Goal: Transaction & Acquisition: Purchase product/service

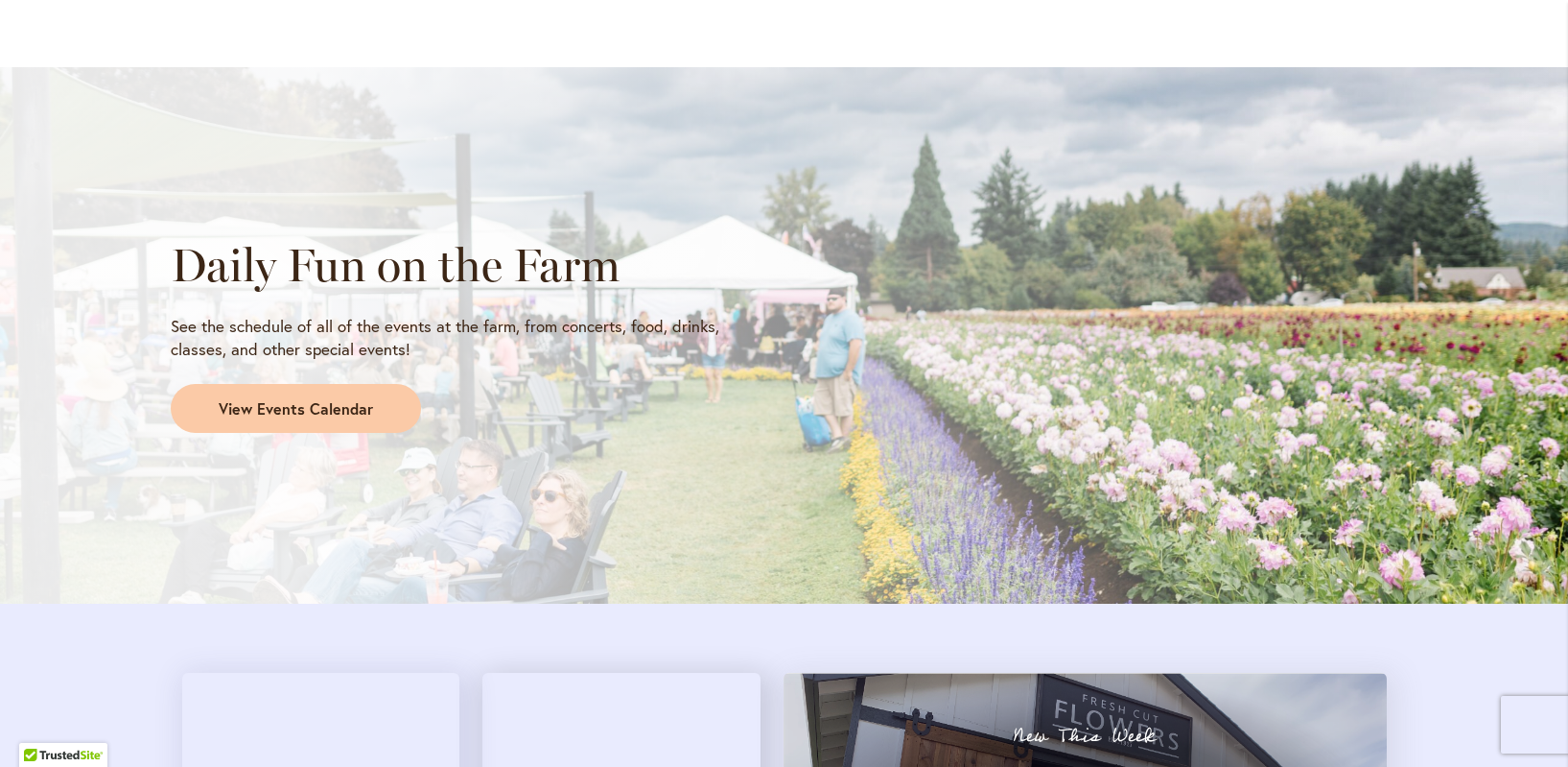
scroll to position [1663, 0]
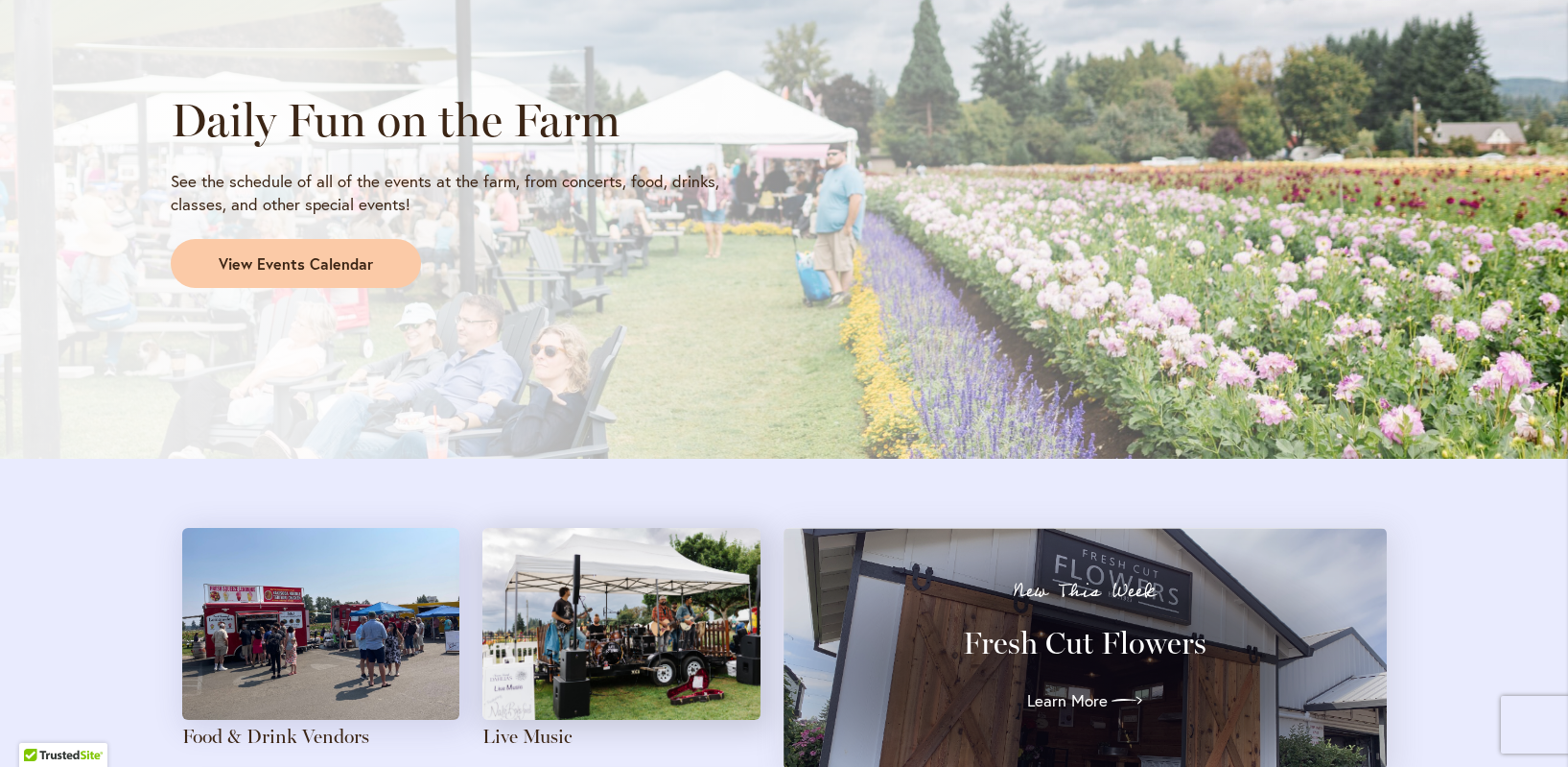
drag, startPoint x: 333, startPoint y: 353, endPoint x: 535, endPoint y: 518, distance: 260.8
click at [410, 326] on div "Daily Fun on the Farm See the schedule of all of the events at the farm, from c…" at bounding box center [784, 192] width 1568 height 538
click at [293, 274] on span "View Events Calendar" at bounding box center [296, 264] width 155 height 22
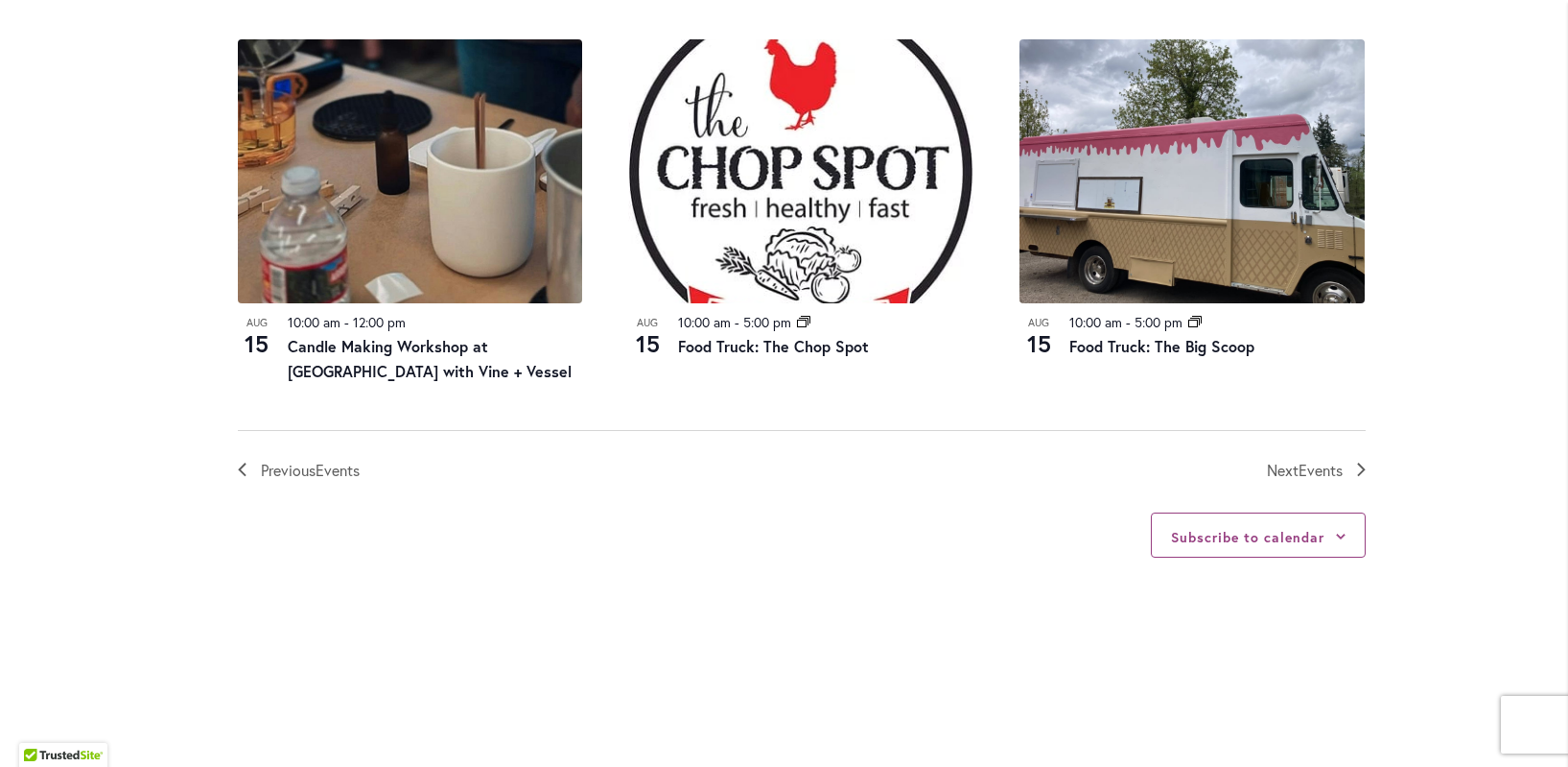
scroll to position [2238, 0]
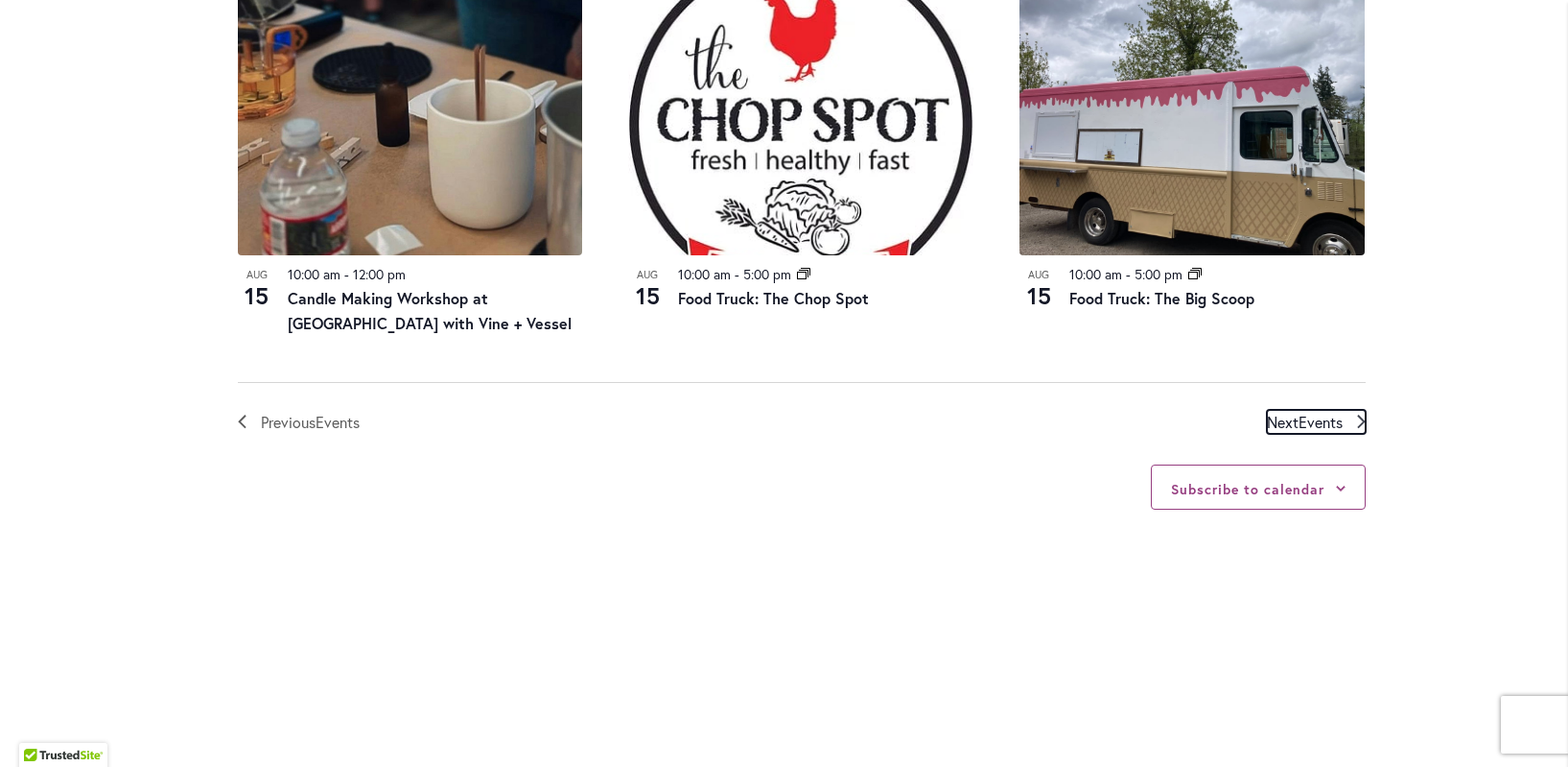
click at [1283, 422] on span "Next Events" at bounding box center [1304, 422] width 75 height 25
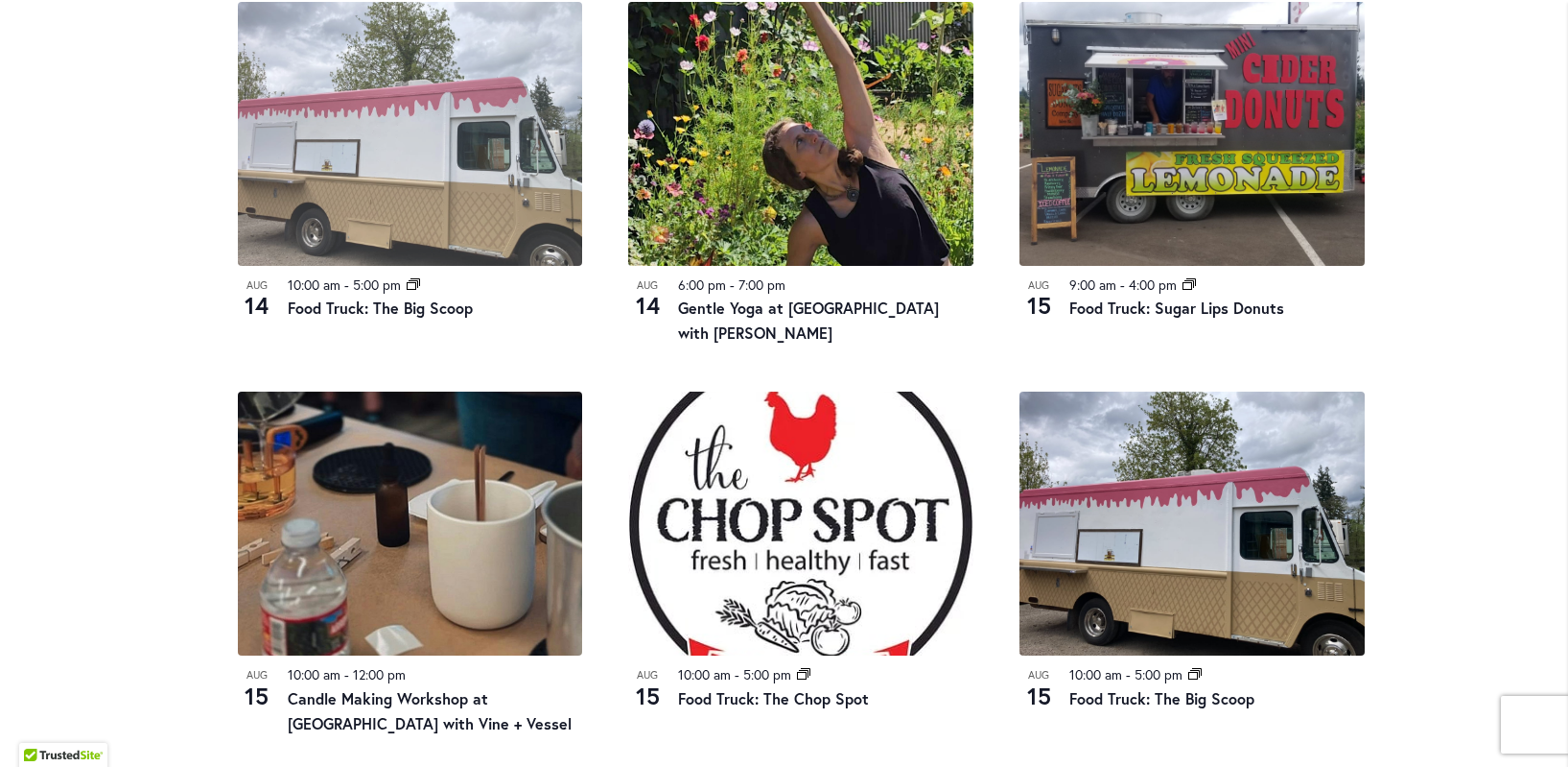
scroll to position [1906, 0]
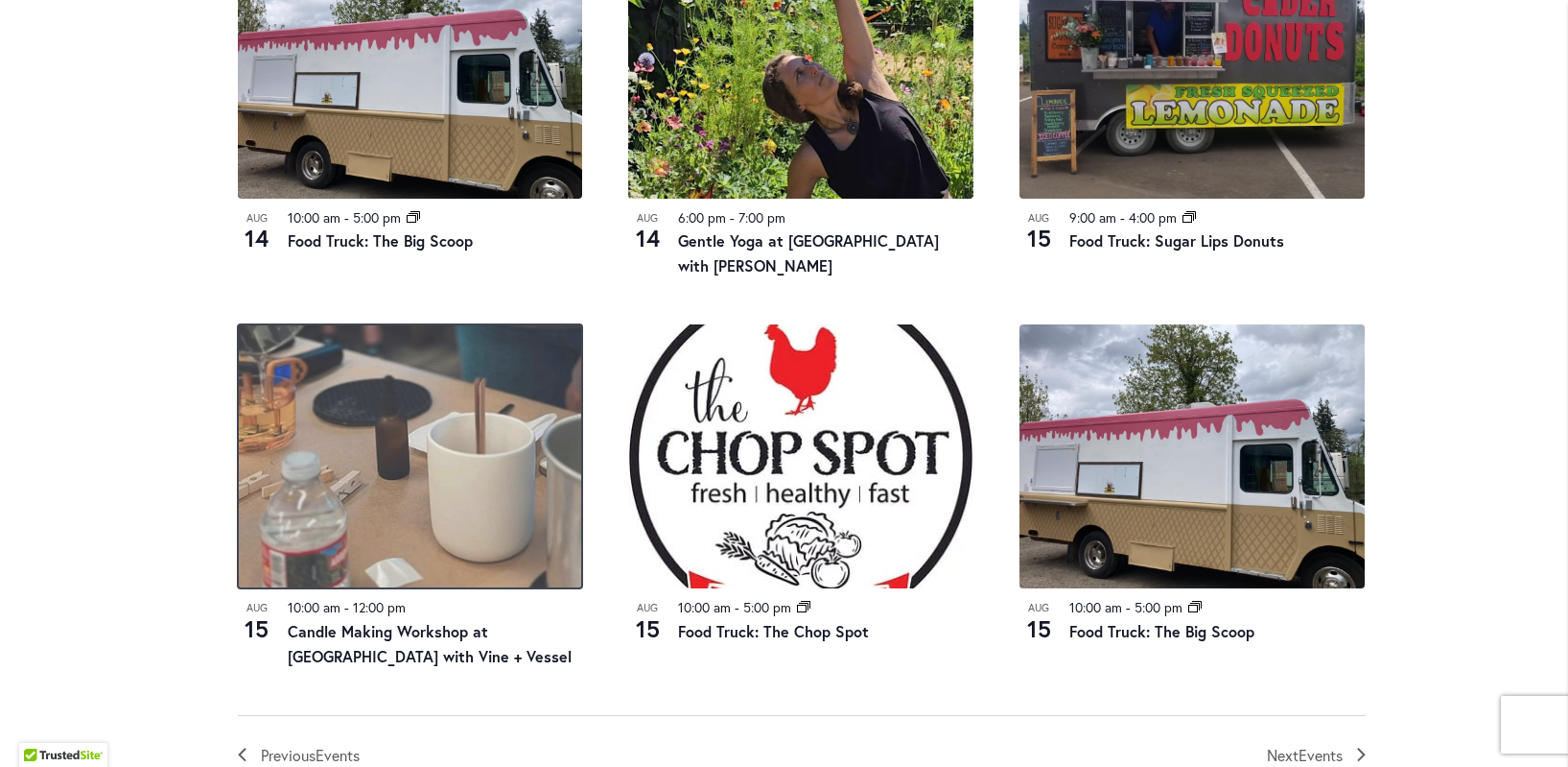
click at [451, 479] on img at bounding box center [411, 456] width 345 height 264
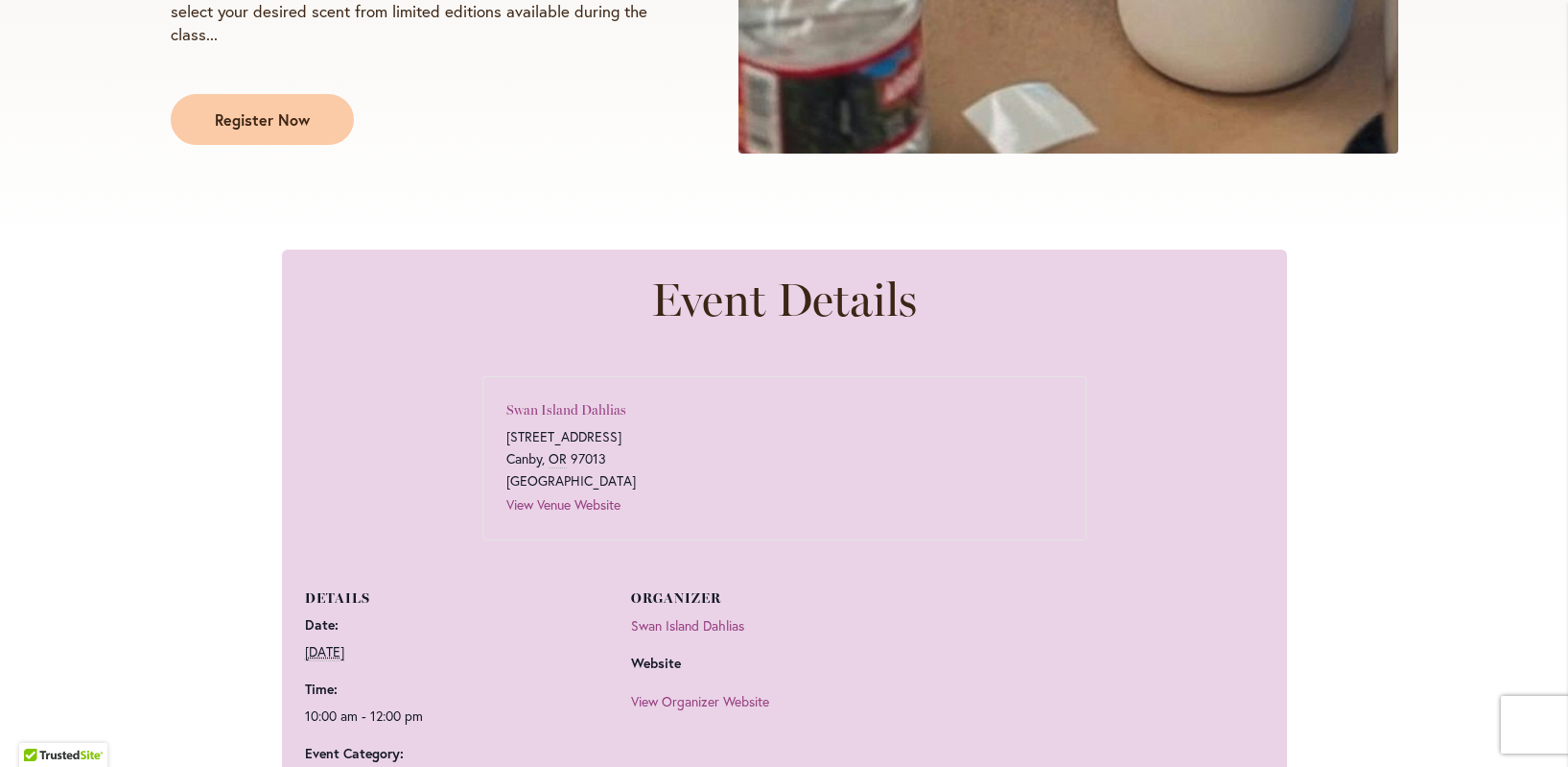
scroll to position [768, 0]
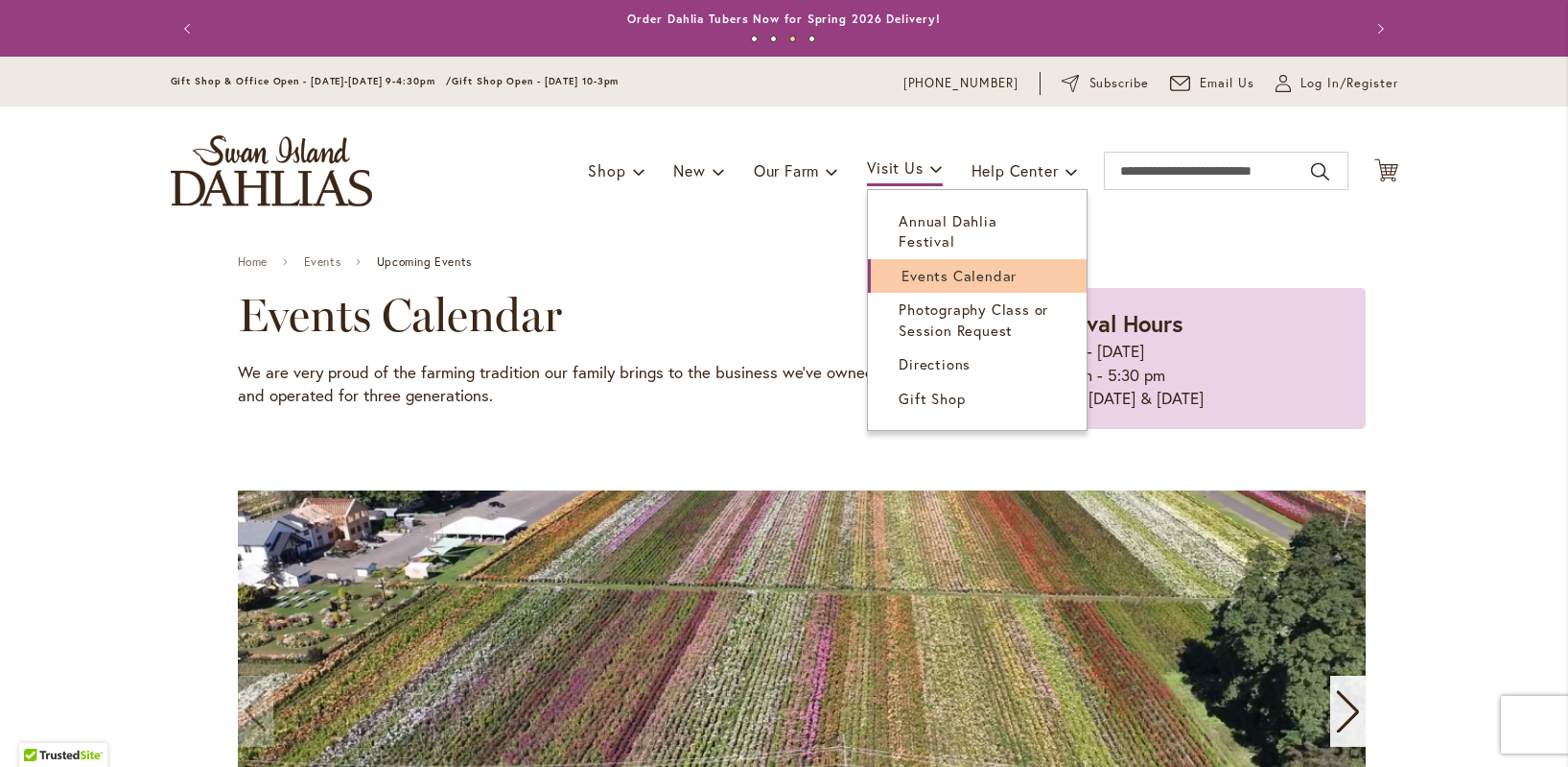
click at [965, 266] on span "Events Calendar" at bounding box center [959, 275] width 115 height 19
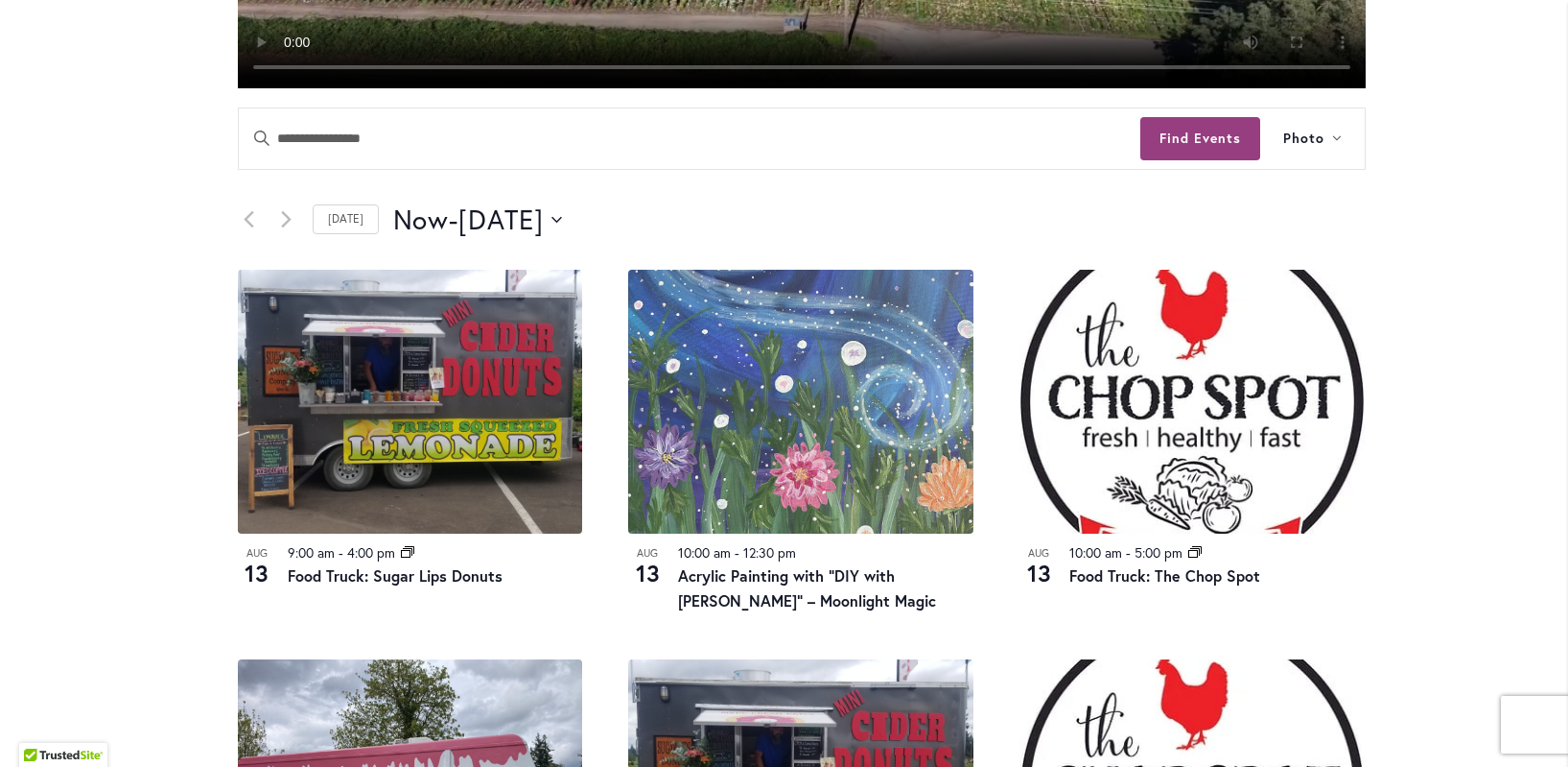
scroll to position [932, 0]
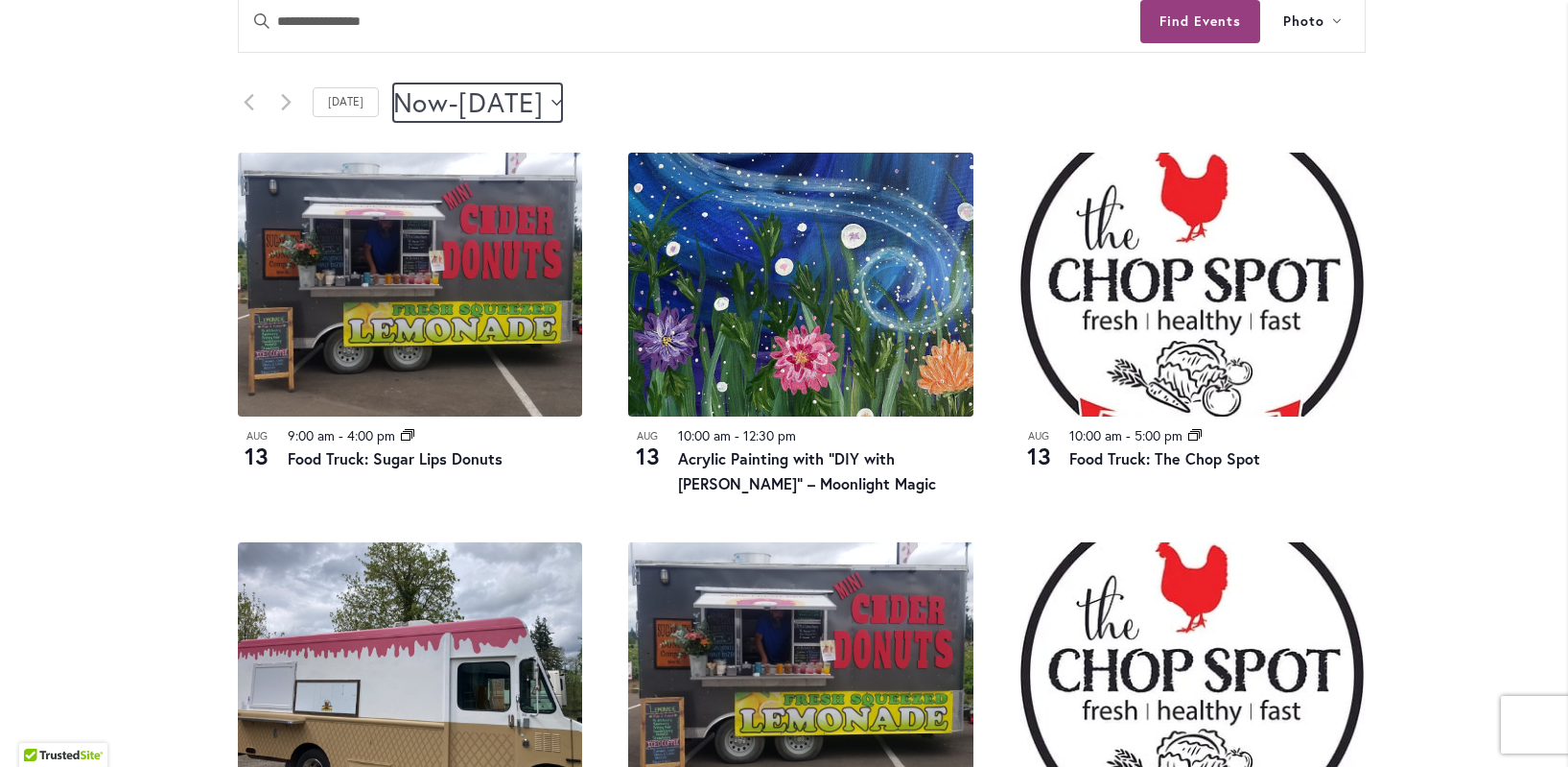
click at [562, 103] on icon "Click to toggle datepicker" at bounding box center [556, 103] width 11 height 8
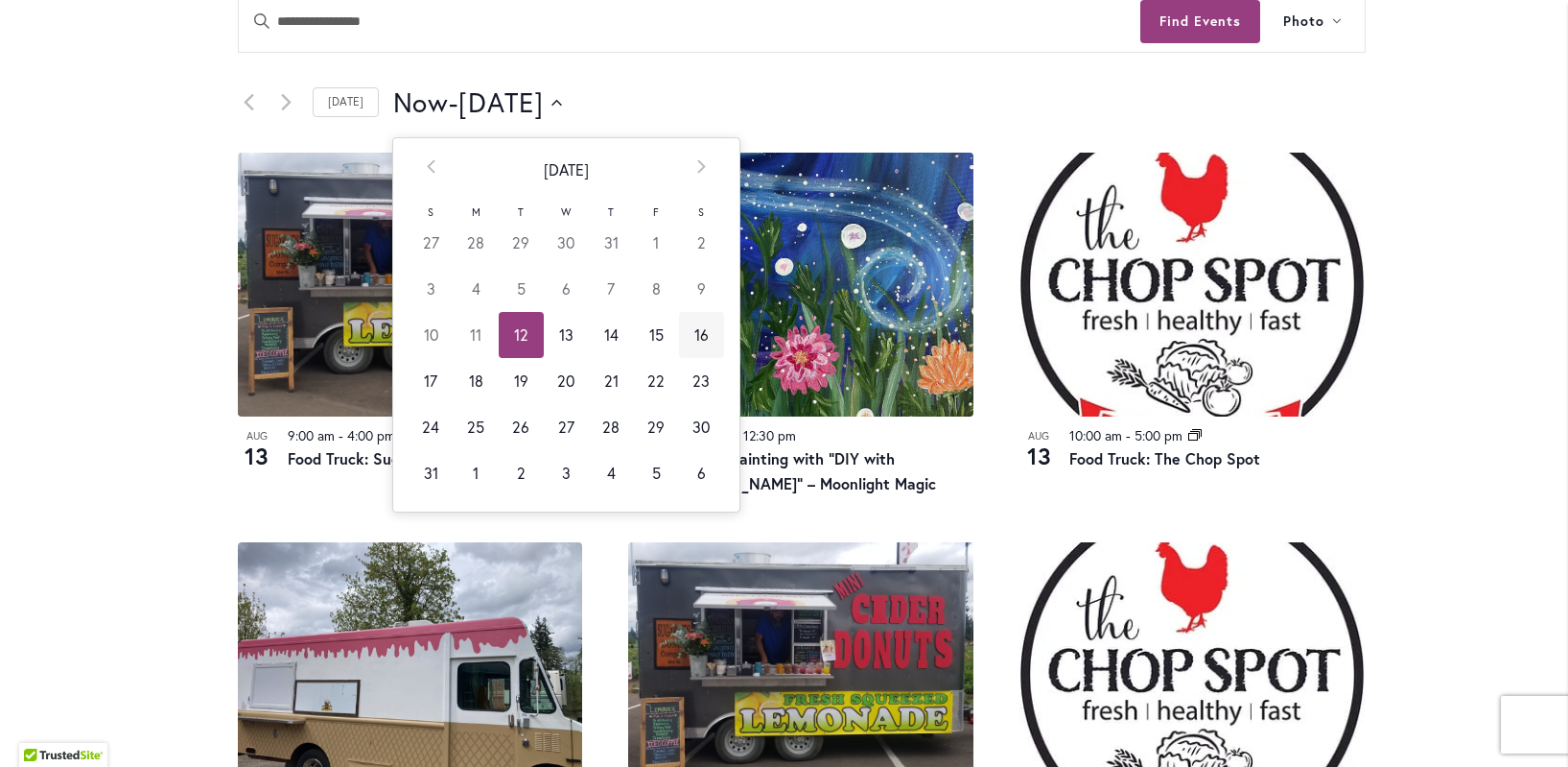
click at [701, 327] on td "16" at bounding box center [701, 334] width 45 height 46
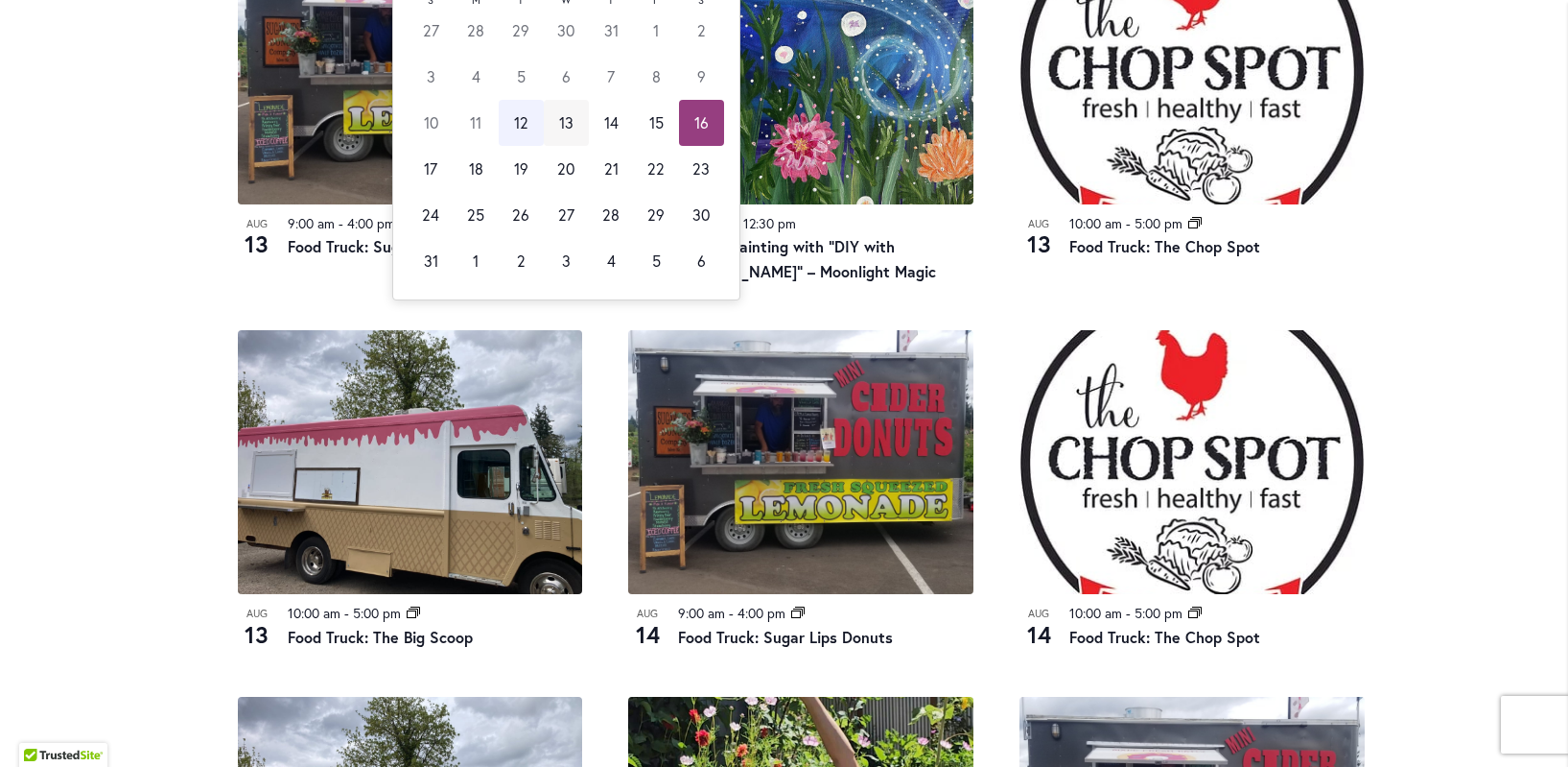
scroll to position [1123, 0]
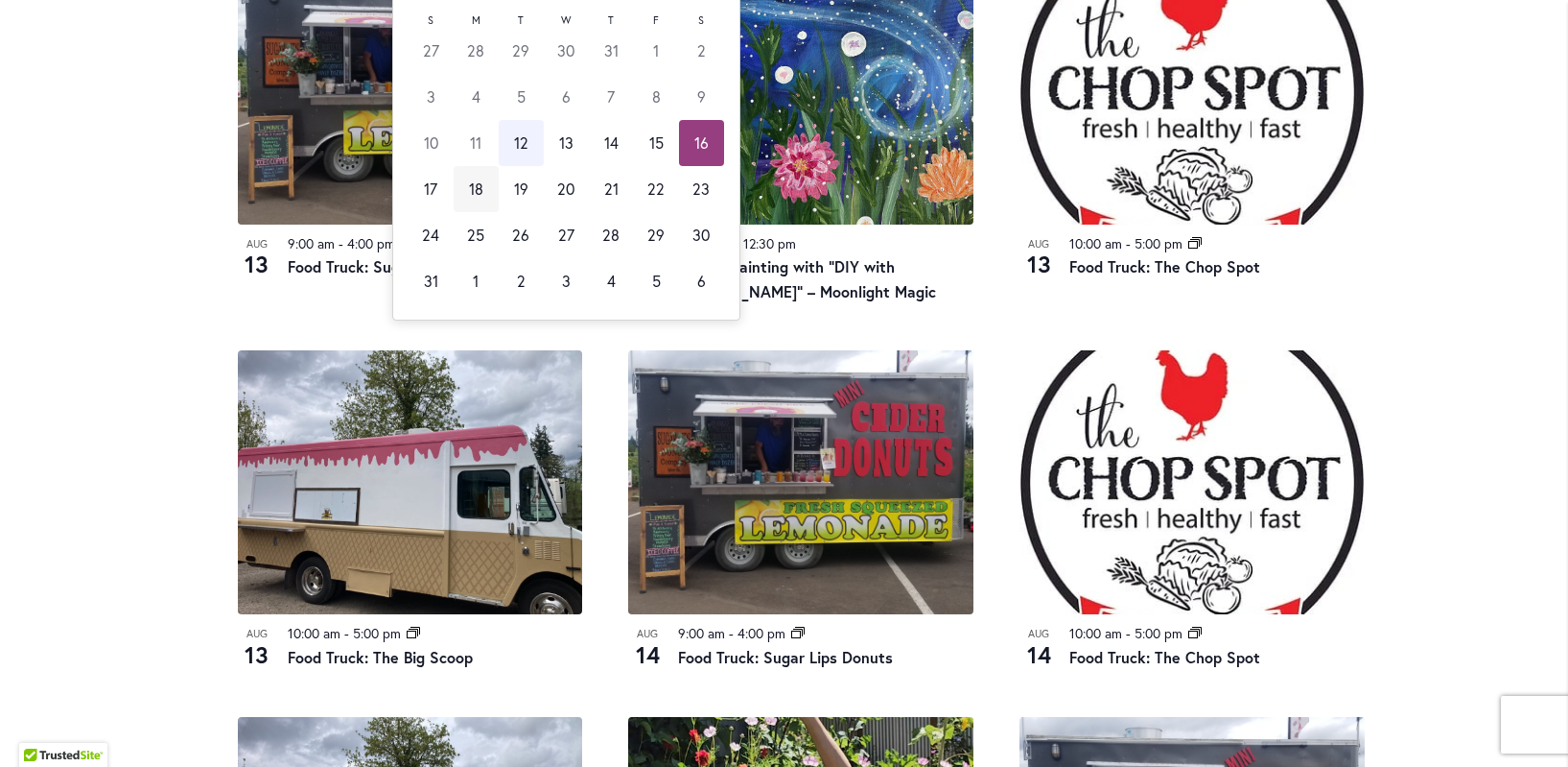
click at [463, 189] on td "18" at bounding box center [475, 189] width 45 height 46
type input "*********"
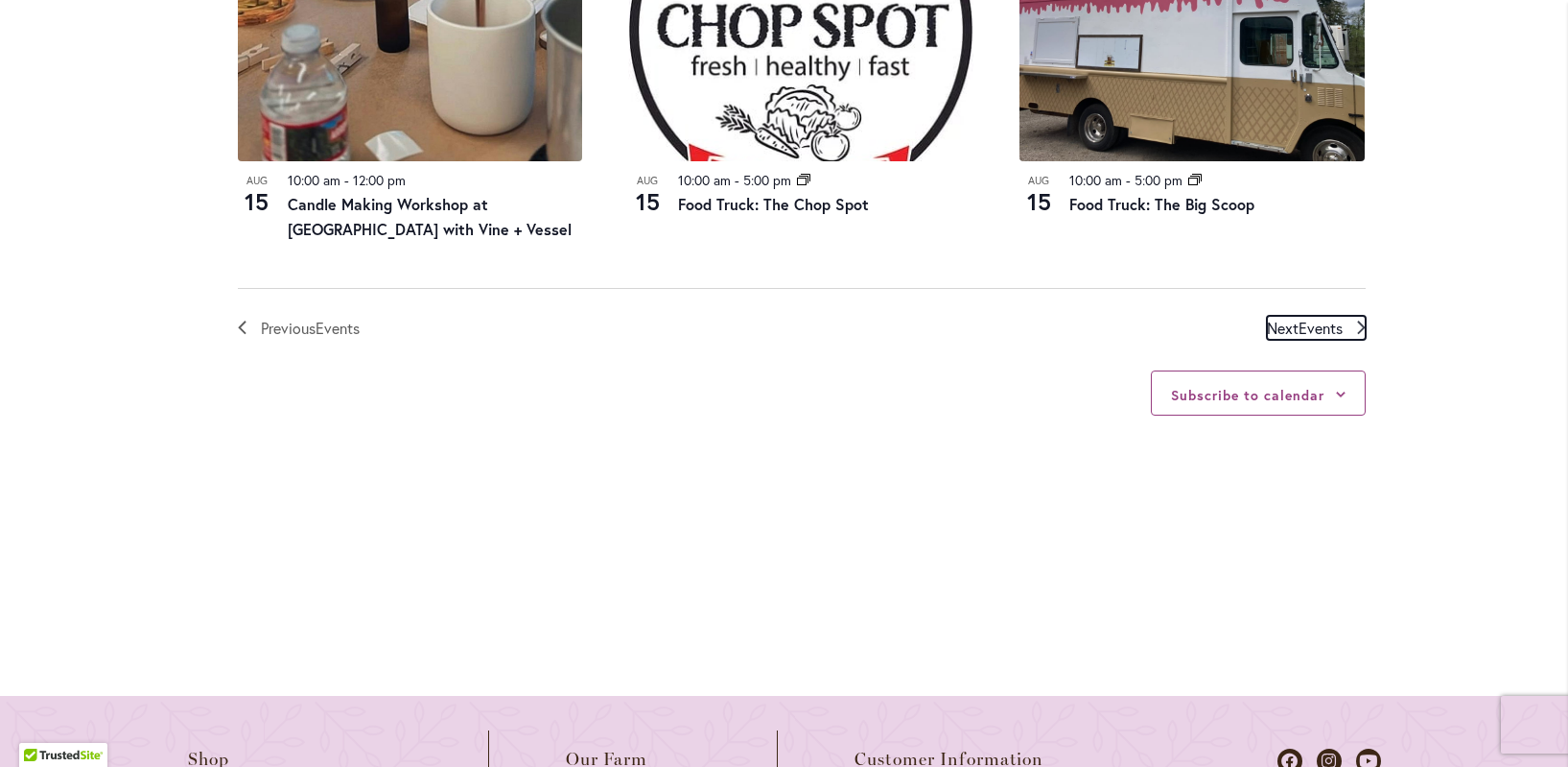
scroll to position [650, 0]
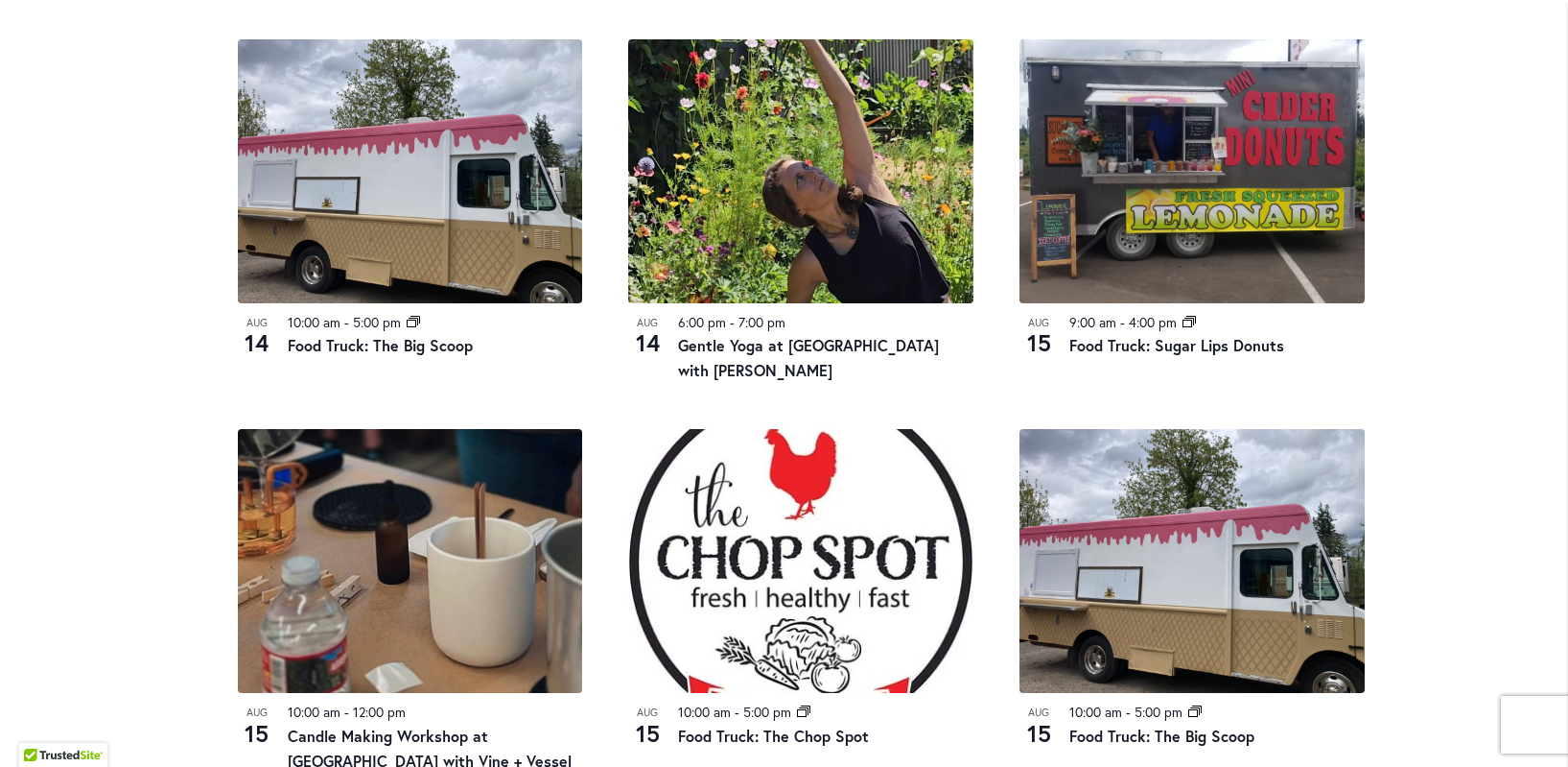
scroll to position [2313, 0]
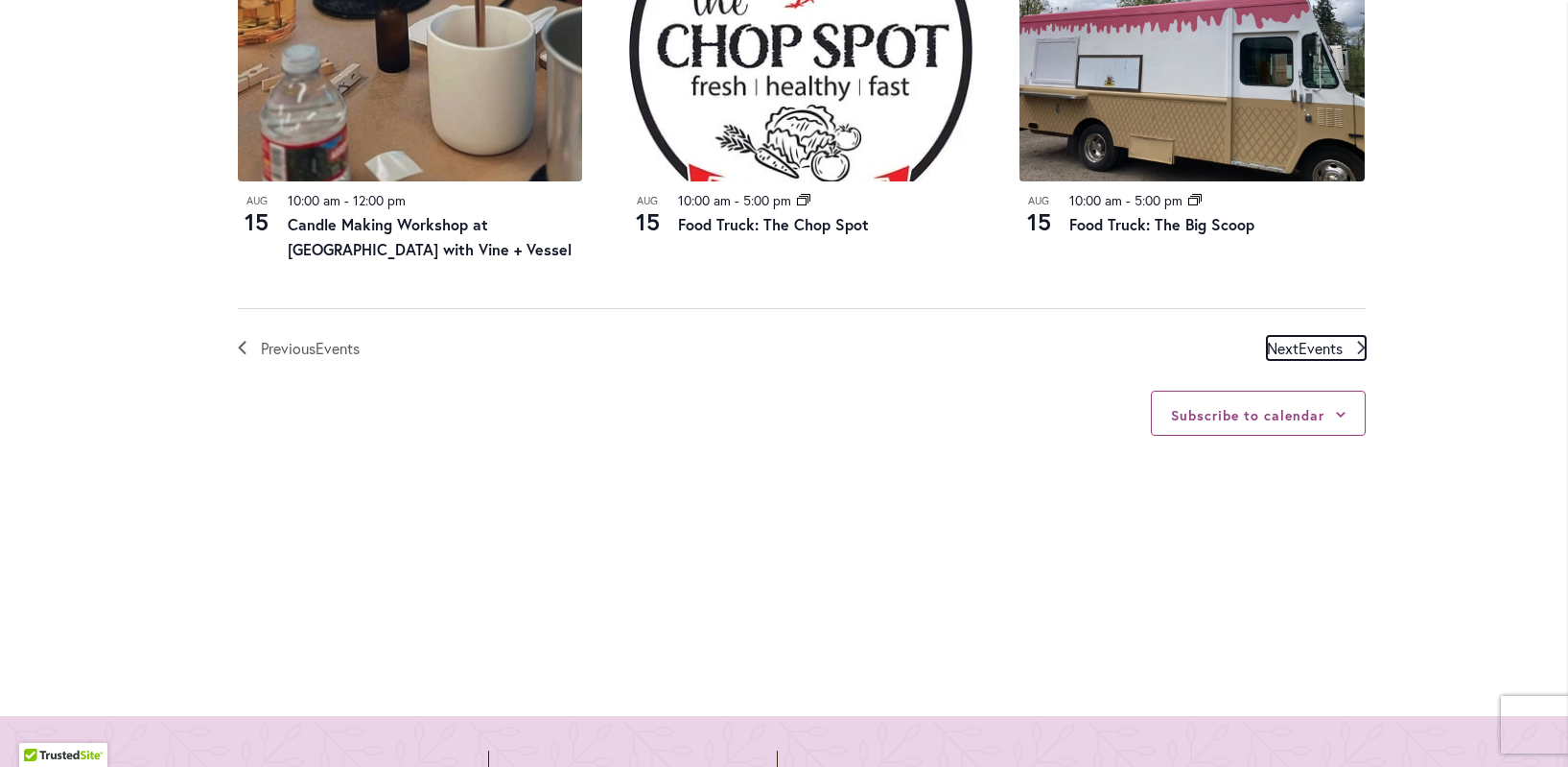
click at [1298, 346] on span "Events" at bounding box center [1320, 347] width 44 height 20
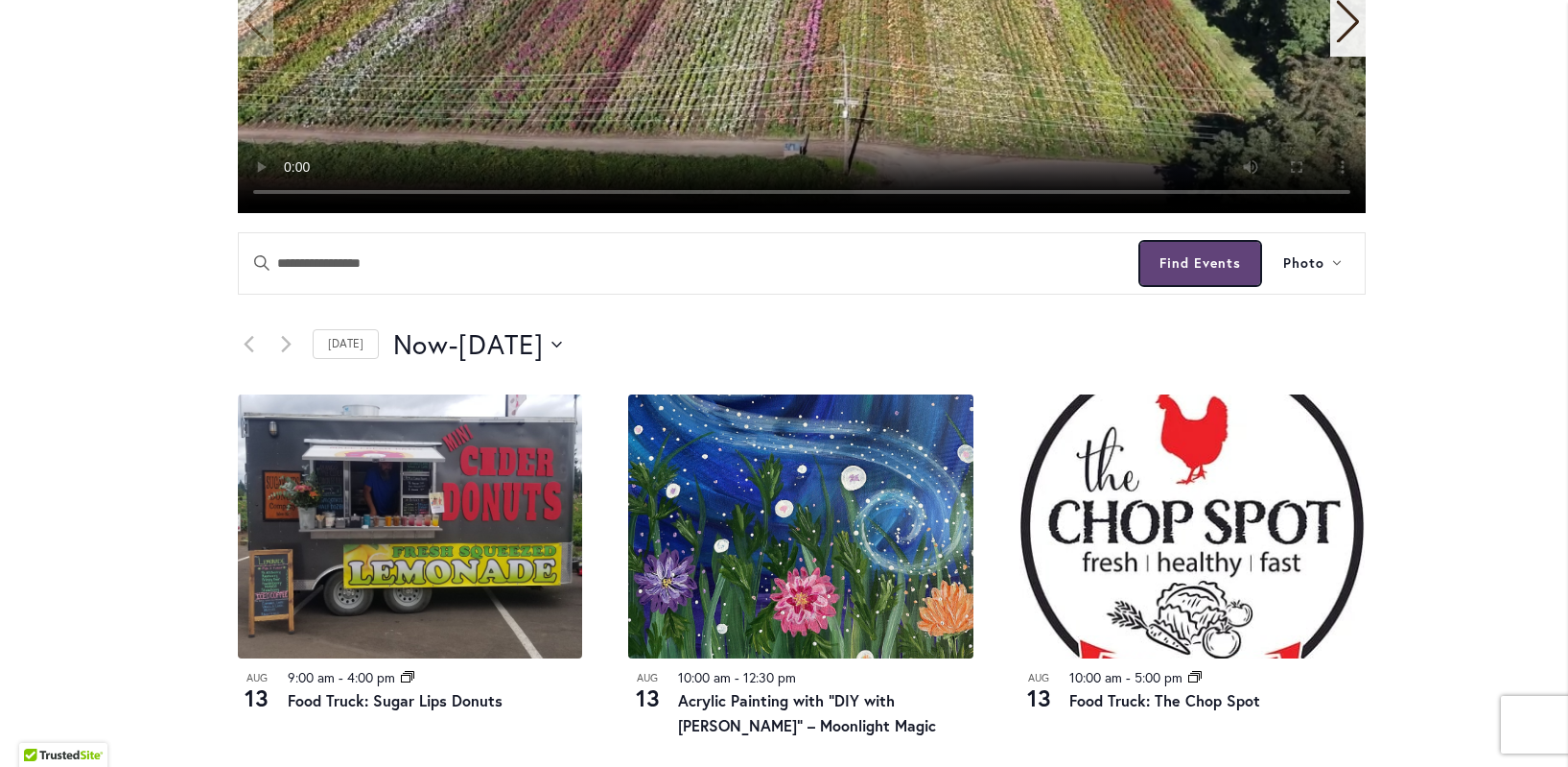
click at [1247, 264] on button "Find Events" at bounding box center [1200, 264] width 120 height 44
click at [1316, 265] on span "Photo" at bounding box center [1304, 263] width 42 height 22
click at [1317, 357] on link "Month" at bounding box center [1310, 353] width 83 height 30
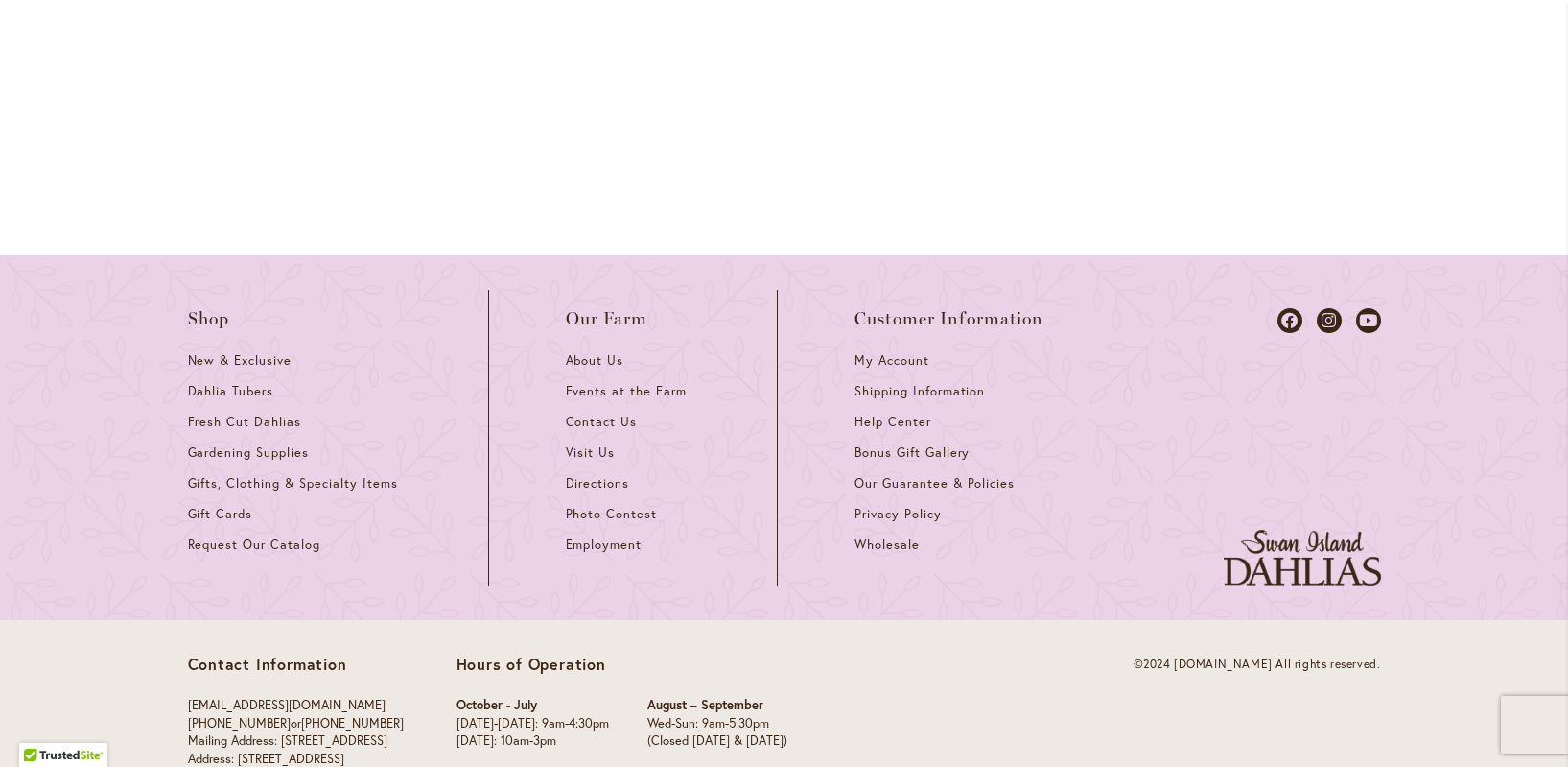
scroll to position [2801, 0]
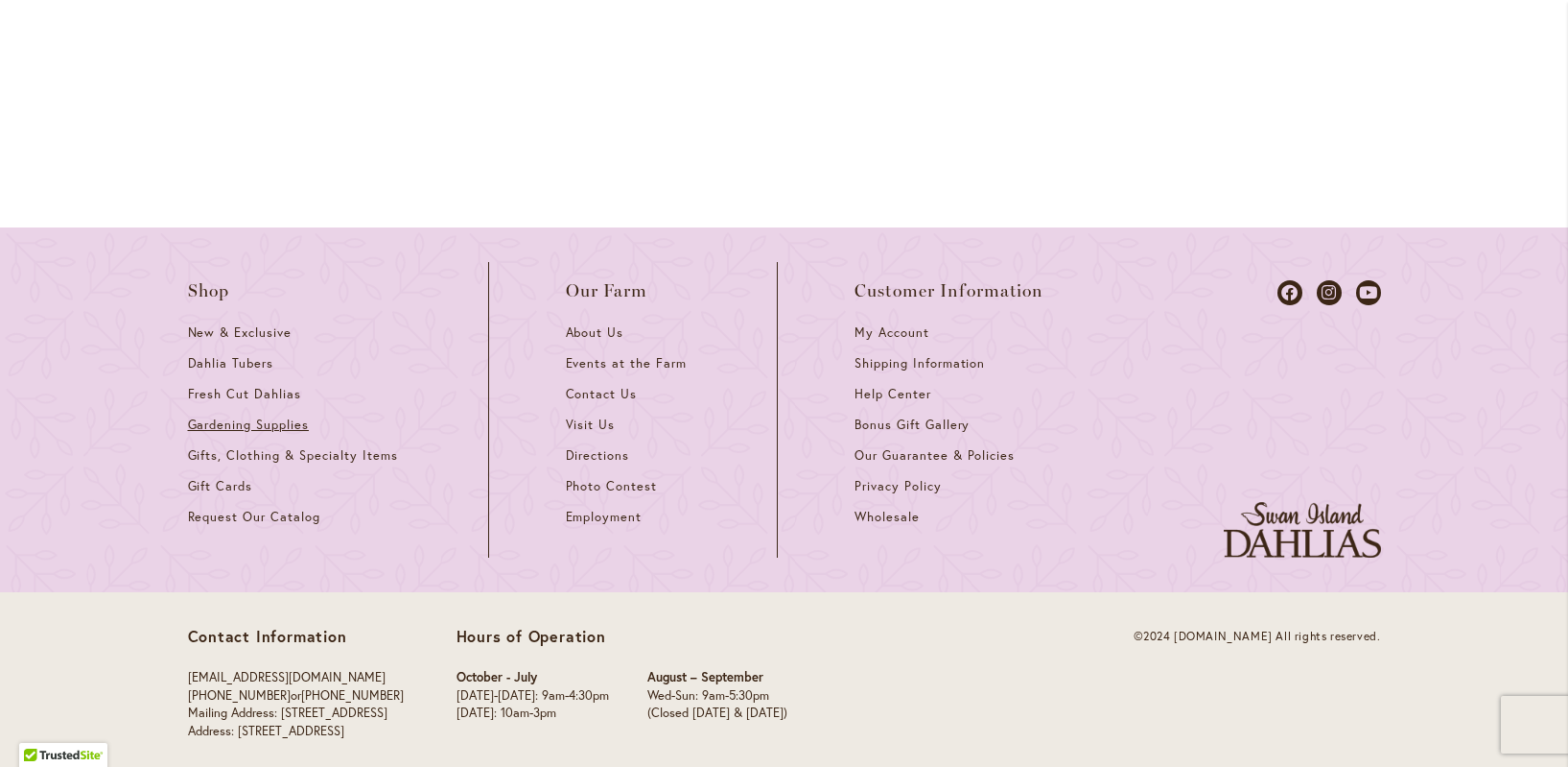
click at [260, 422] on span "Gardening Supplies" at bounding box center [249, 425] width 121 height 16
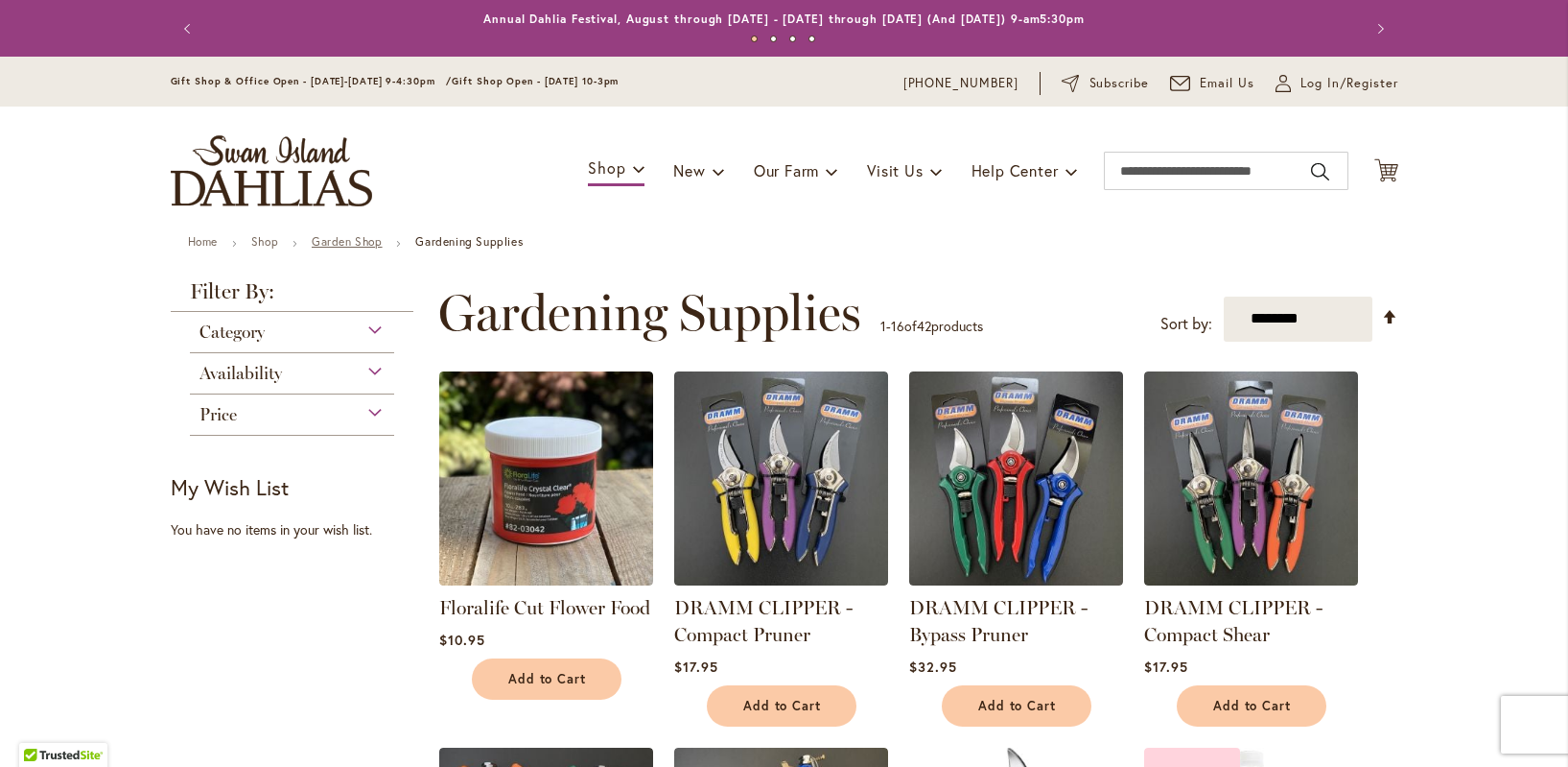
click at [353, 243] on link "Garden Shop" at bounding box center [347, 241] width 71 height 15
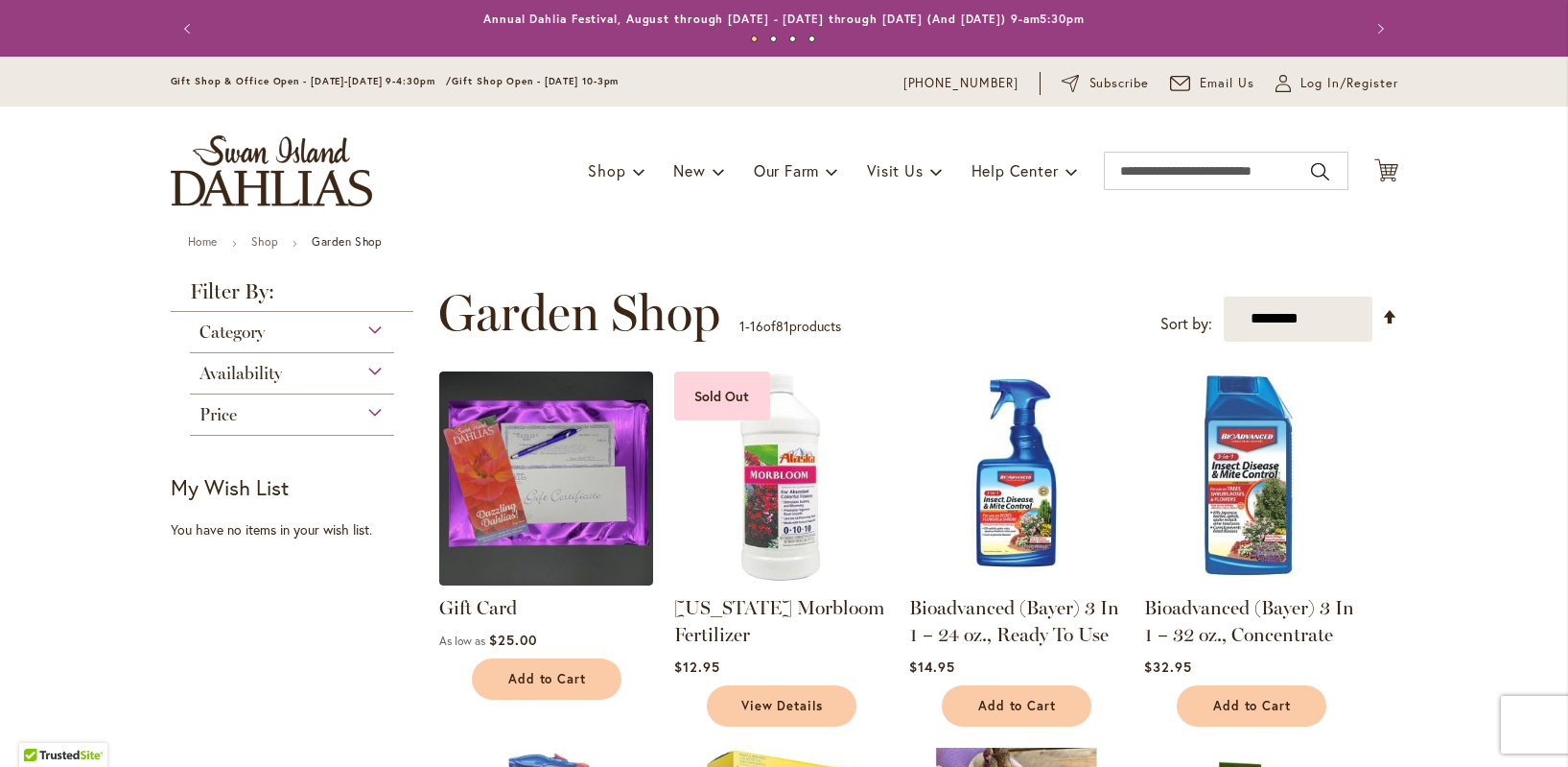
click at [375, 327] on div "Category" at bounding box center [292, 326] width 205 height 31
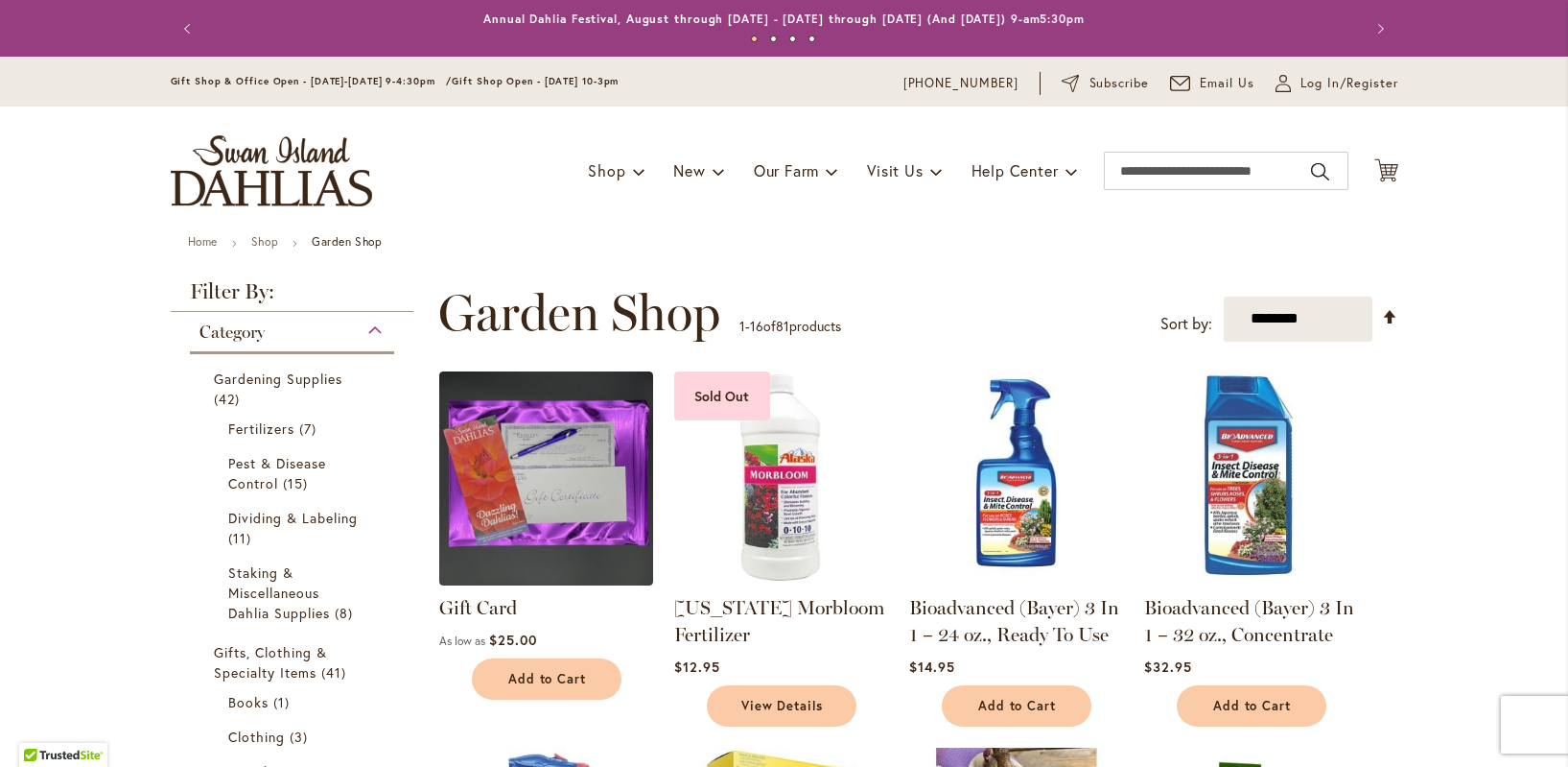
scroll to position [311, 0]
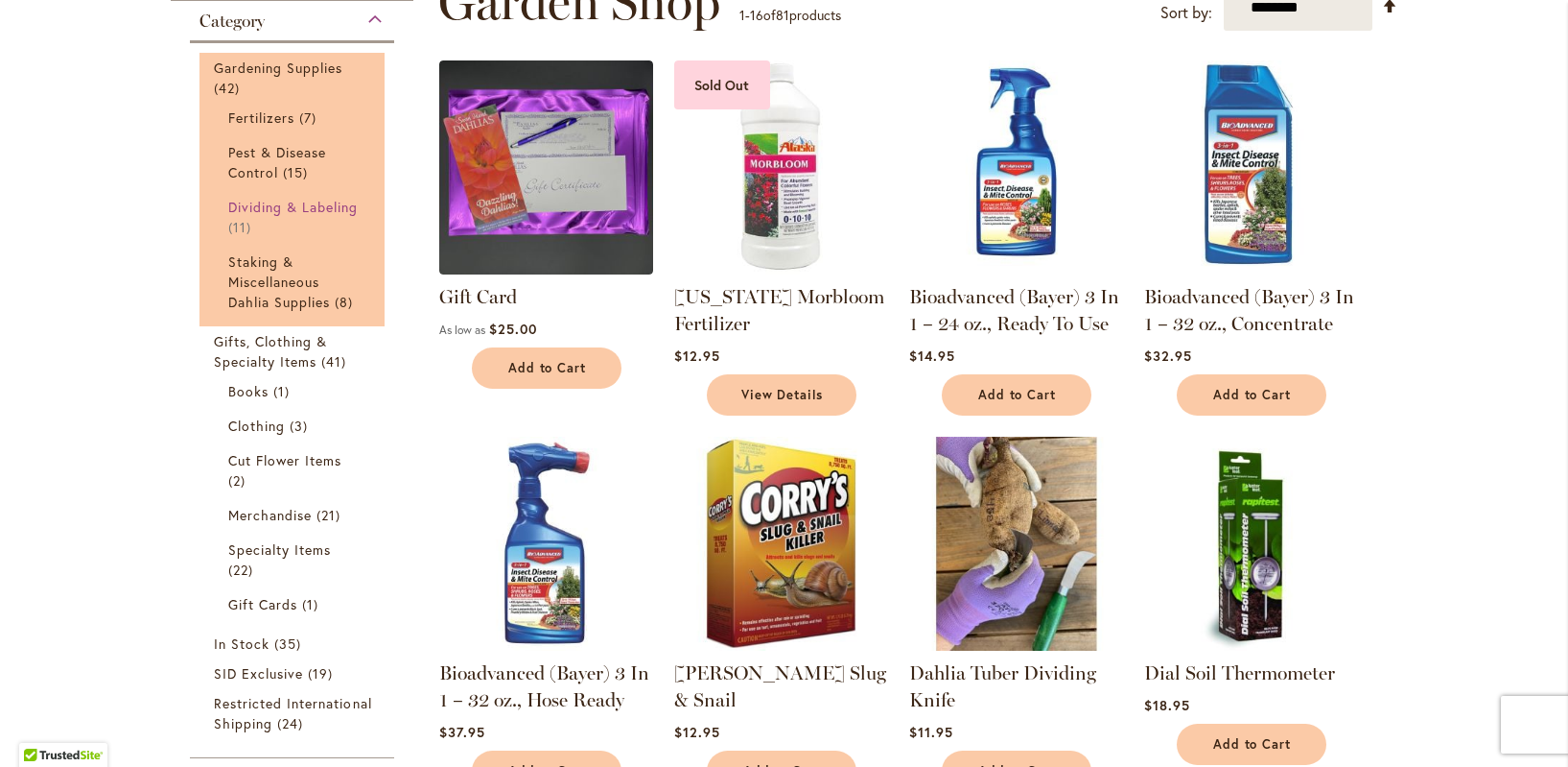
click at [329, 207] on span "Dividing & Labeling" at bounding box center [294, 206] width 131 height 18
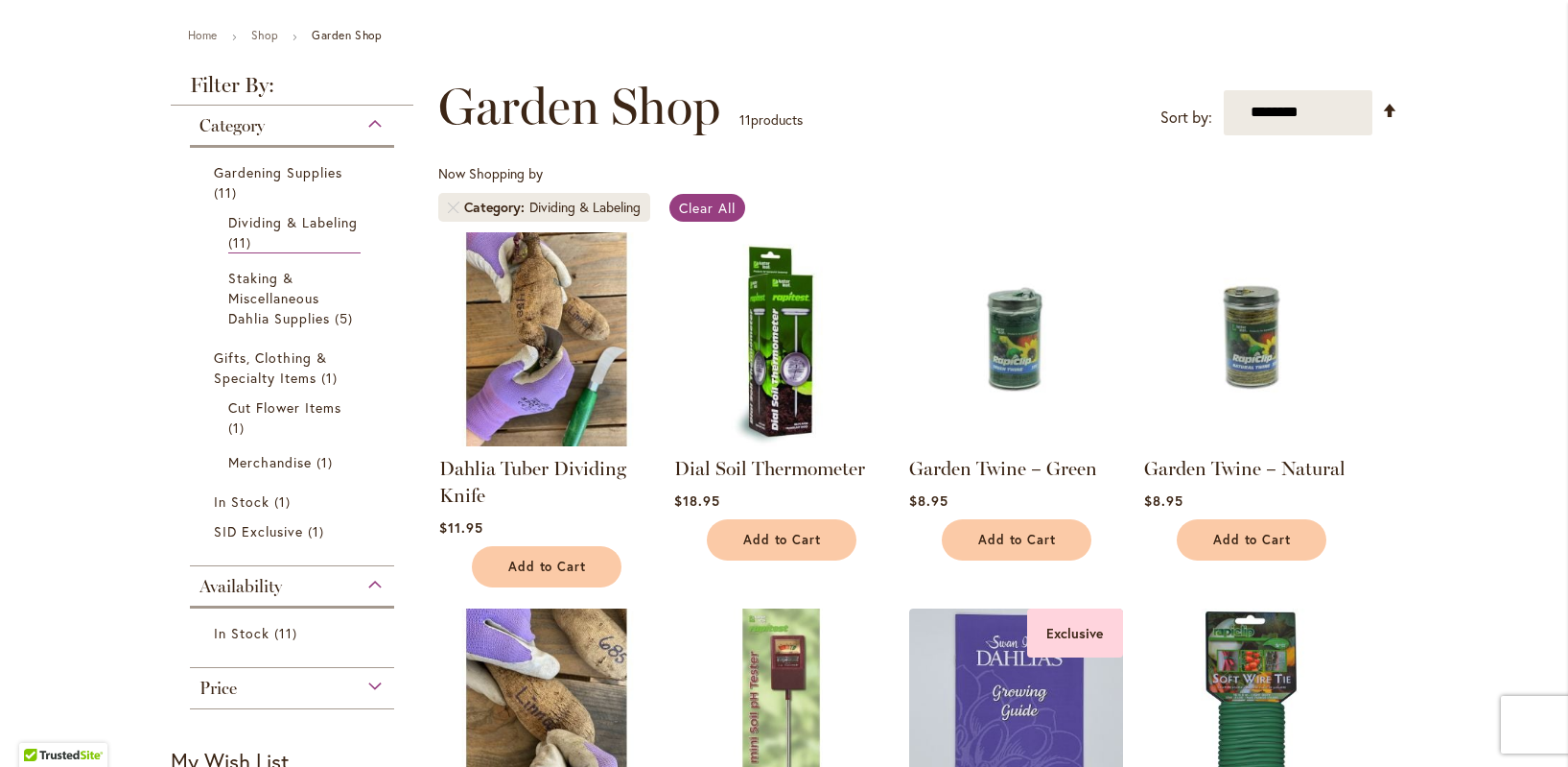
scroll to position [192, 0]
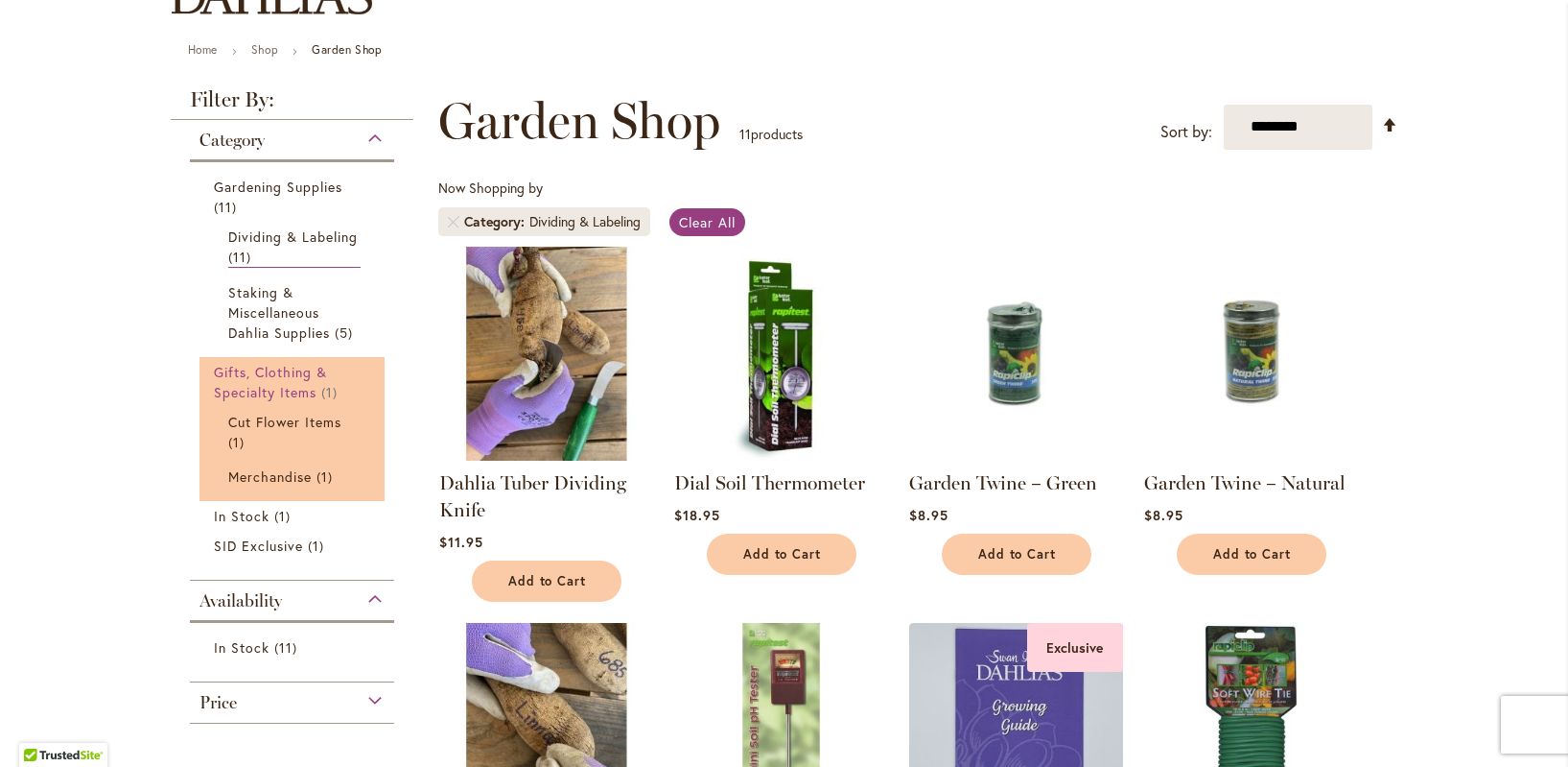
click at [245, 373] on span "Gifts, Clothing & Specialty Items" at bounding box center [271, 382] width 114 height 39
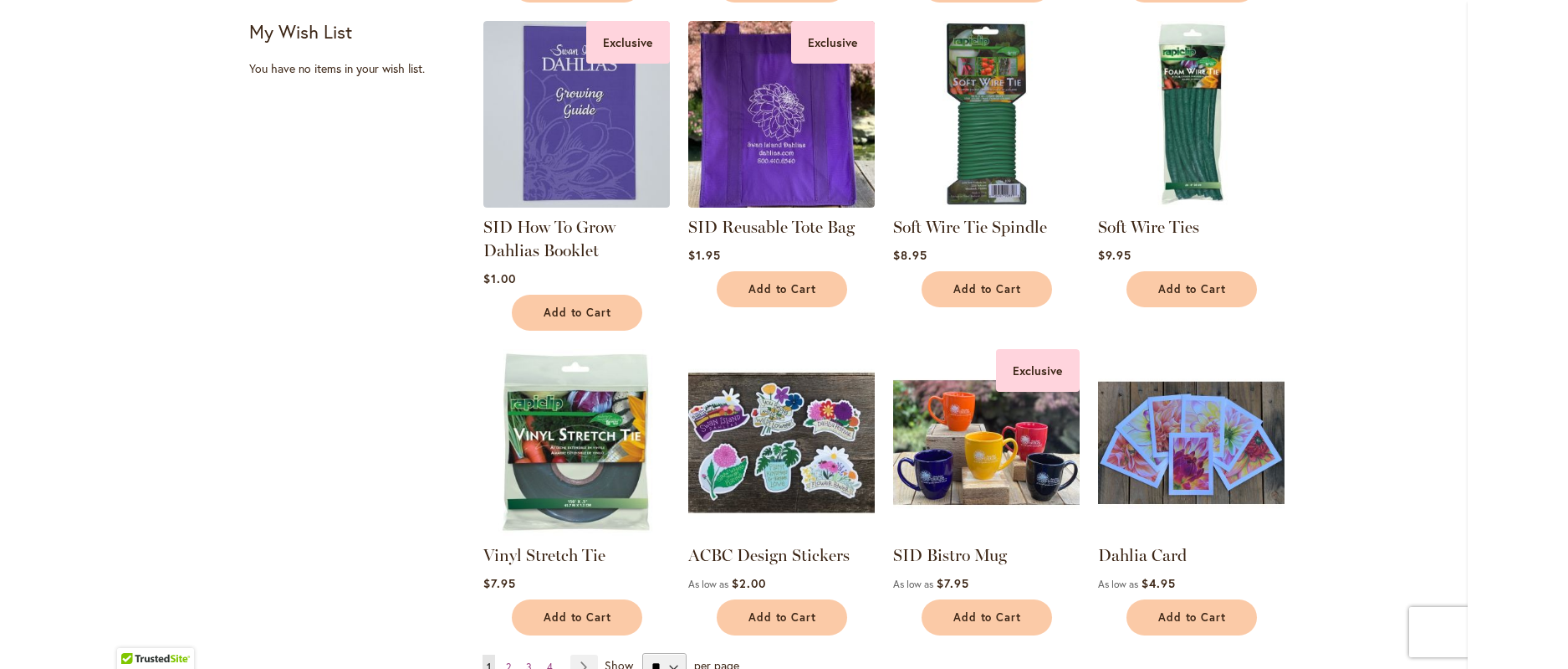
scroll to position [1060, 0]
